Goal: Navigation & Orientation: Find specific page/section

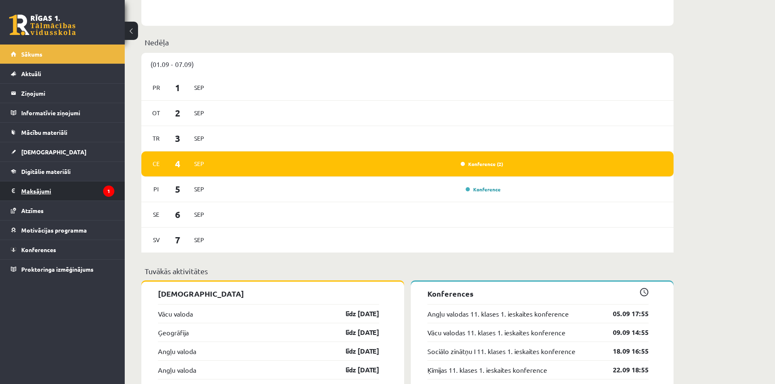
click at [29, 189] on legend "Maksājumi 1" at bounding box center [67, 190] width 93 height 19
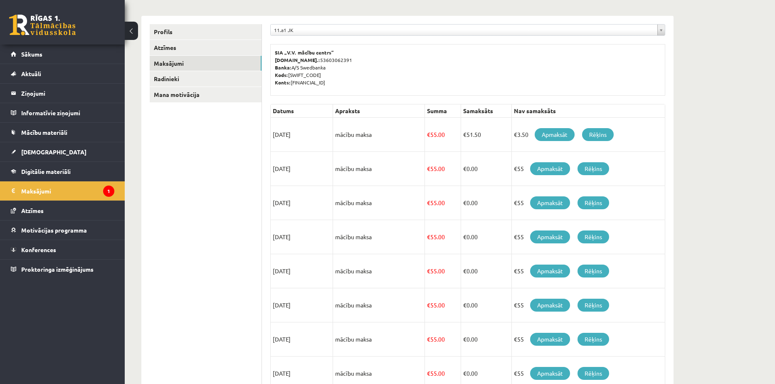
scroll to position [12, 0]
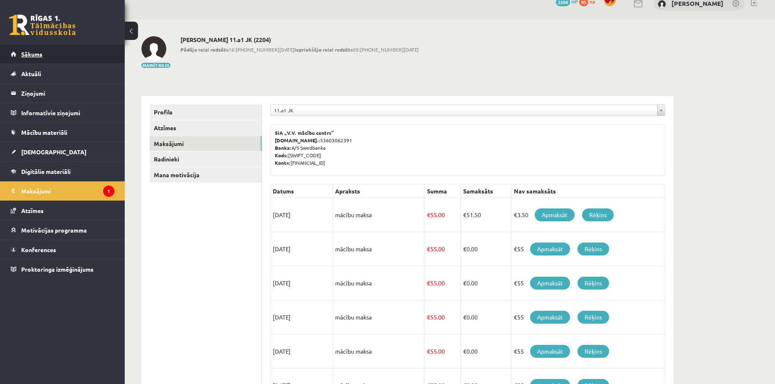
click at [24, 55] on span "Sākums" at bounding box center [31, 53] width 21 height 7
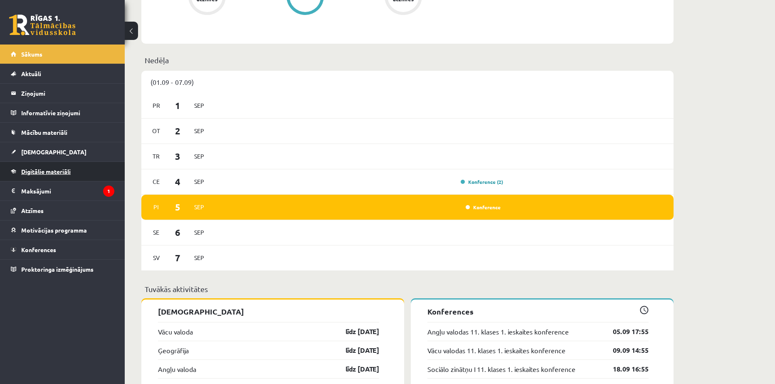
scroll to position [470, 0]
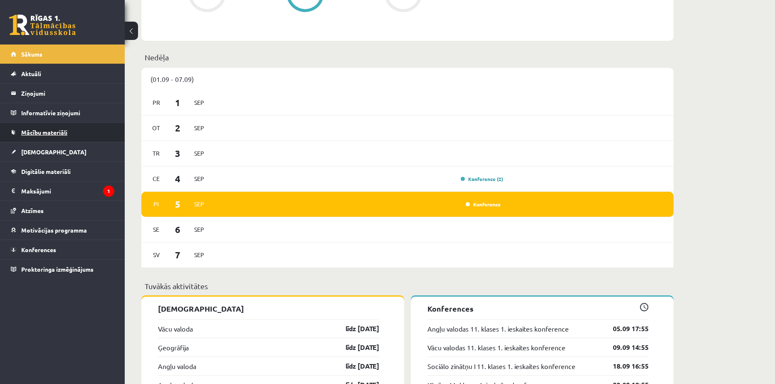
click at [33, 129] on span "Mācību materiāli" at bounding box center [44, 131] width 46 height 7
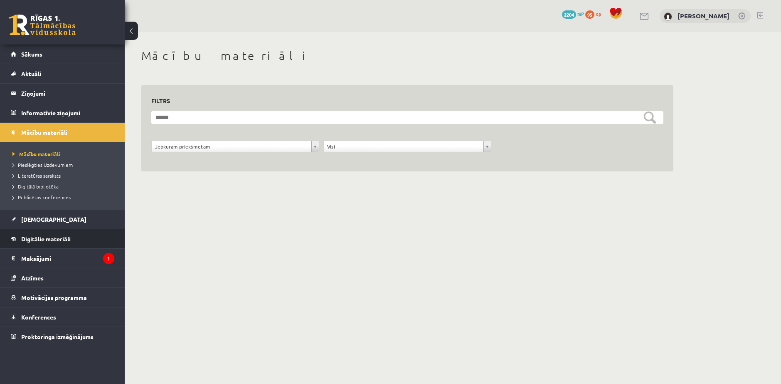
click at [35, 236] on span "Digitālie materiāli" at bounding box center [45, 238] width 49 height 7
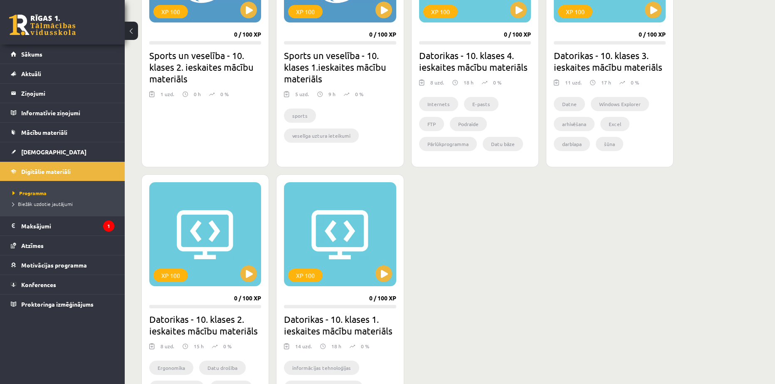
scroll to position [624, 0]
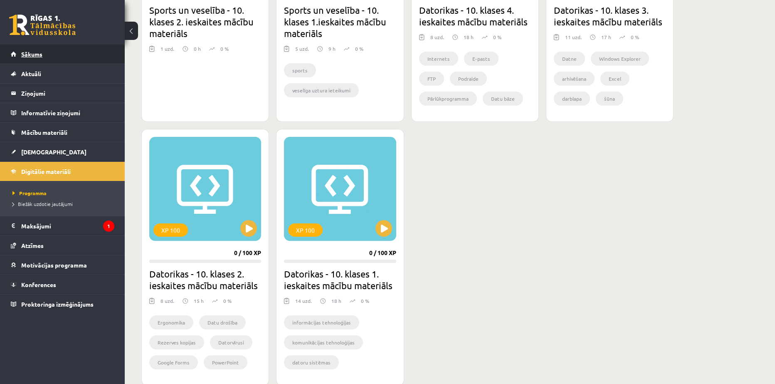
click at [28, 47] on link "Sākums" at bounding box center [63, 53] width 104 height 19
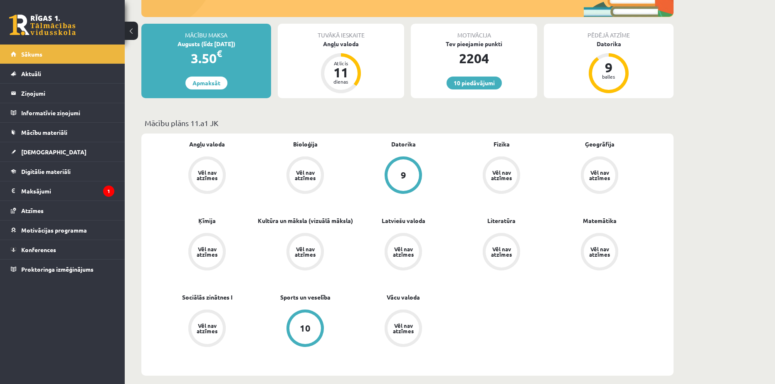
scroll to position [138, 0]
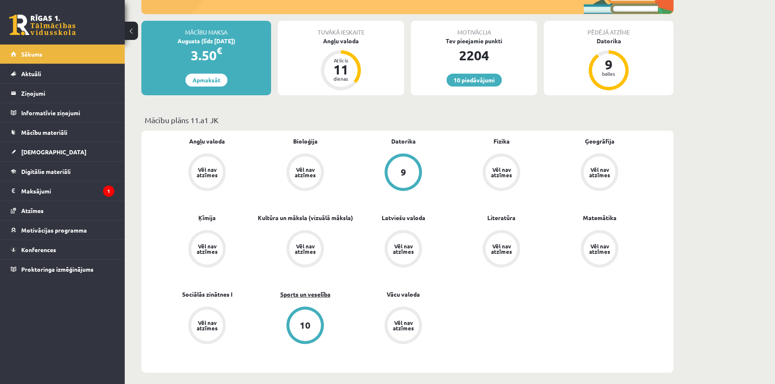
click at [307, 290] on link "Sports un veselība" at bounding box center [305, 294] width 50 height 9
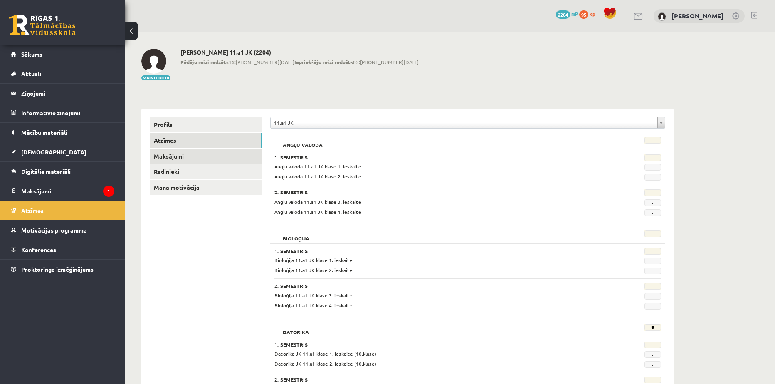
click at [165, 148] on link "Maksājumi" at bounding box center [206, 155] width 112 height 15
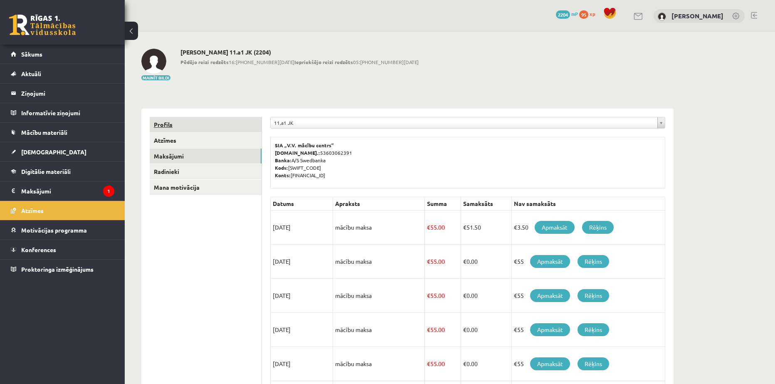
click at [165, 122] on link "Profils" at bounding box center [206, 124] width 112 height 15
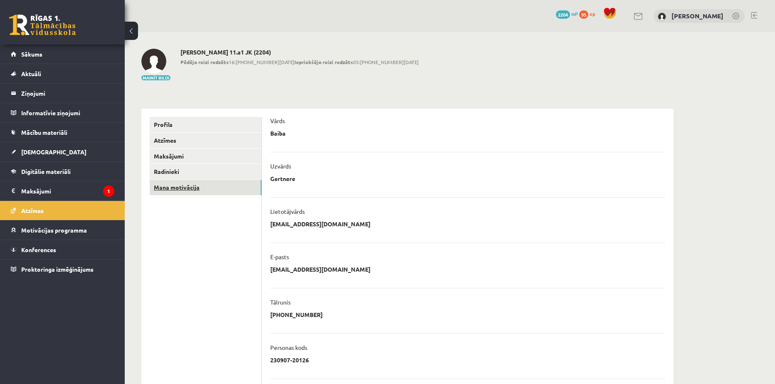
click at [167, 190] on link "Mana motivācija" at bounding box center [206, 187] width 112 height 15
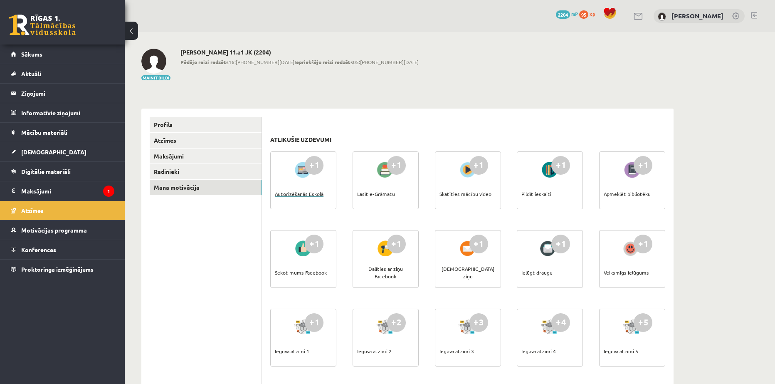
click at [293, 192] on div "Autorizēšanās Eskolā" at bounding box center [299, 193] width 49 height 29
click at [757, 13] on div "0 Dāvanas 2204 mP 95 xp Baiba Gertnere" at bounding box center [450, 16] width 650 height 32
click at [753, 14] on link at bounding box center [754, 15] width 6 height 7
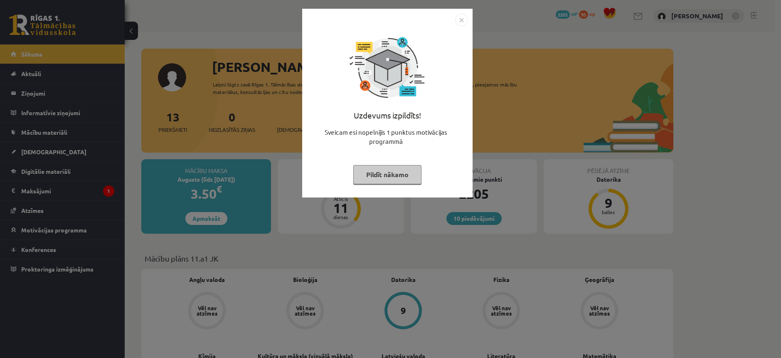
click at [381, 178] on button "Pildīt nākamo" at bounding box center [387, 174] width 68 height 19
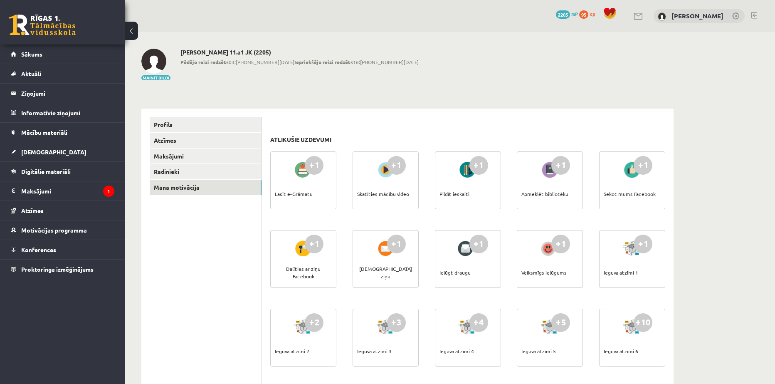
click at [283, 190] on div "Lasīt e-Grāmatu" at bounding box center [294, 193] width 38 height 29
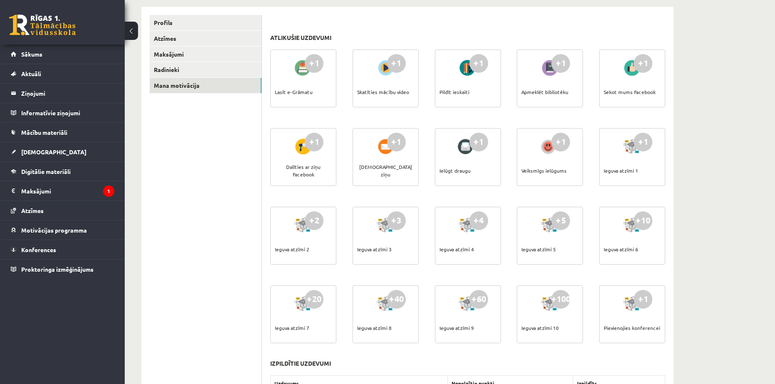
scroll to position [138, 0]
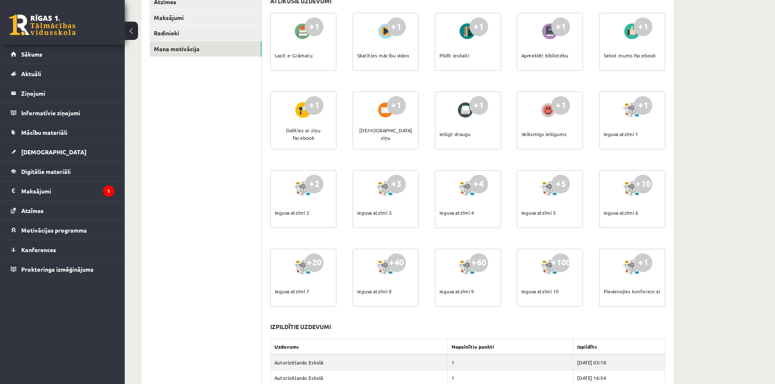
click at [292, 54] on div "Lasīt e-Grāmatu" at bounding box center [294, 55] width 38 height 29
click at [300, 26] on div at bounding box center [303, 31] width 24 height 19
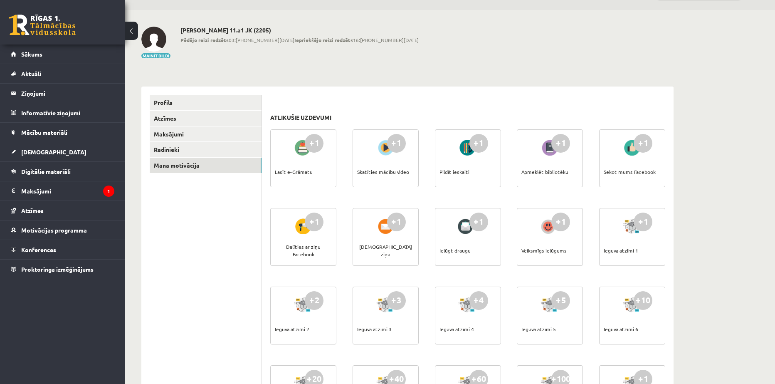
scroll to position [0, 0]
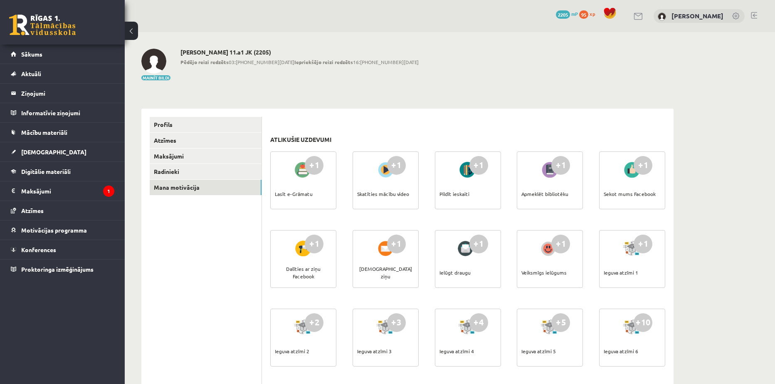
click at [537, 192] on div "Apmeklēt bibliotēku" at bounding box center [544, 193] width 47 height 29
click at [551, 165] on div "+1" at bounding box center [560, 165] width 19 height 19
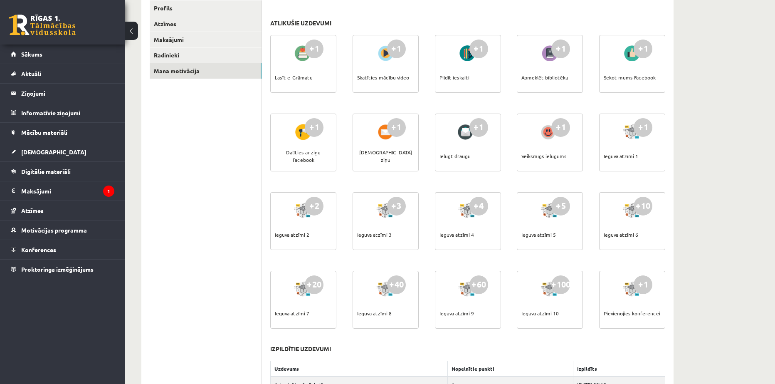
scroll to position [69, 0]
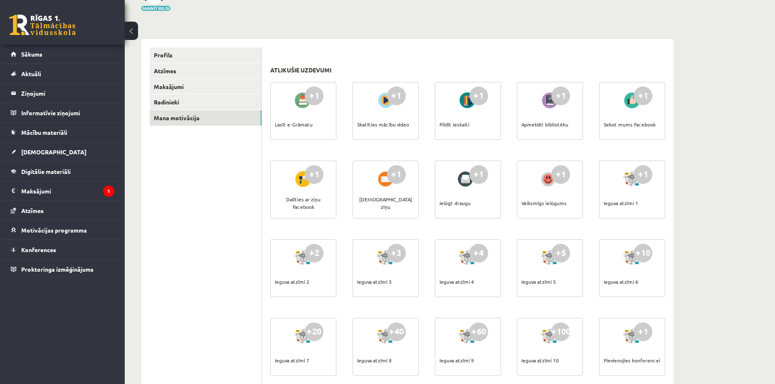
click at [544, 116] on div "Apmeklēt bibliotēku" at bounding box center [544, 124] width 47 height 29
click at [34, 235] on link "Motivācijas programma" at bounding box center [63, 229] width 104 height 19
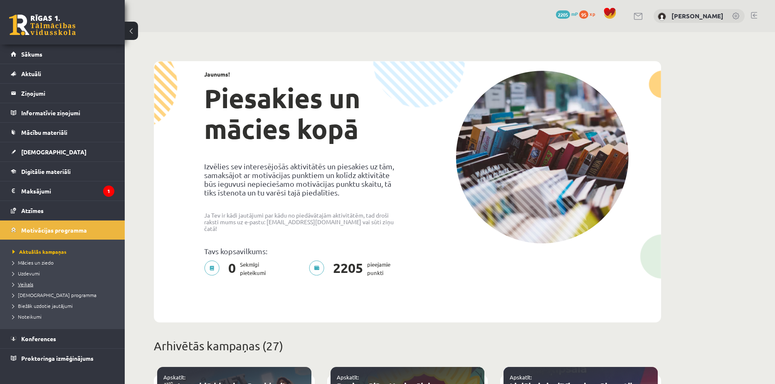
click at [26, 284] on span "Veikals" at bounding box center [22, 284] width 21 height 7
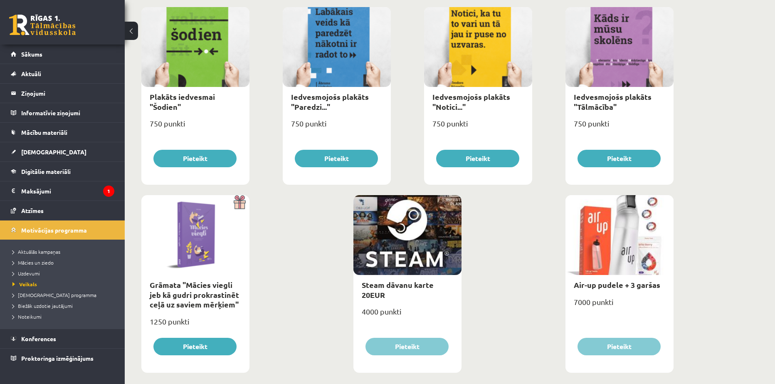
scroll to position [885, 0]
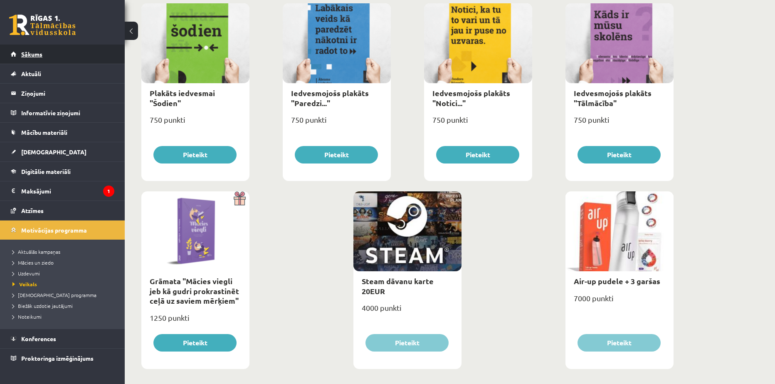
click at [21, 55] on span "Sākums" at bounding box center [31, 53] width 21 height 7
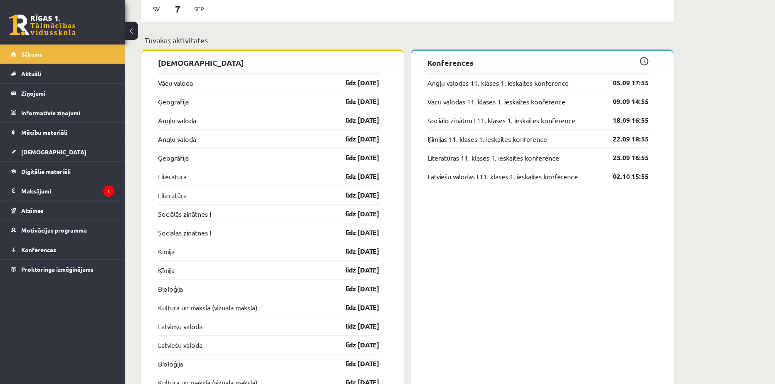
scroll to position [624, 0]
